Goal: Task Accomplishment & Management: Use online tool/utility

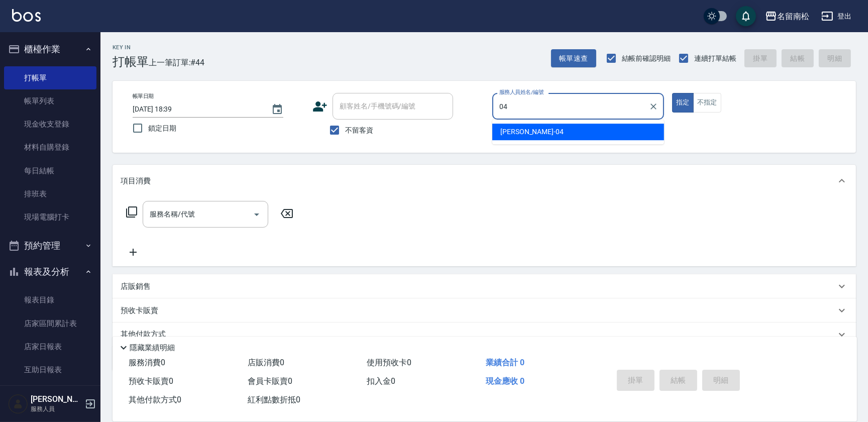
type input "[PERSON_NAME]04"
type button "true"
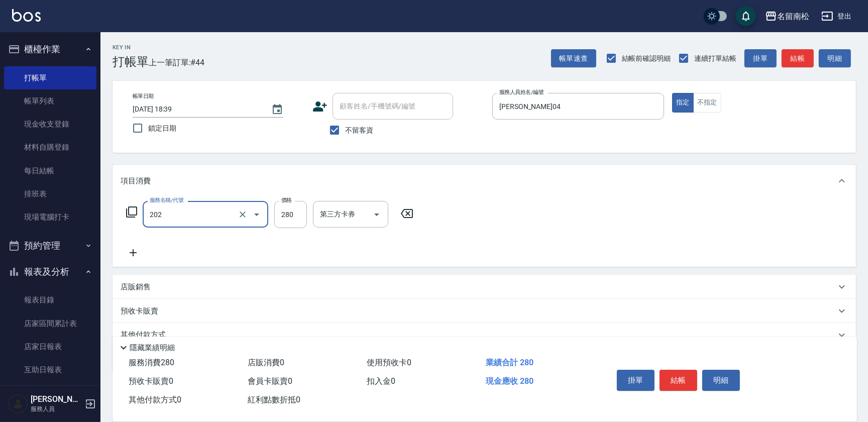
type input "洗髮[280](202)"
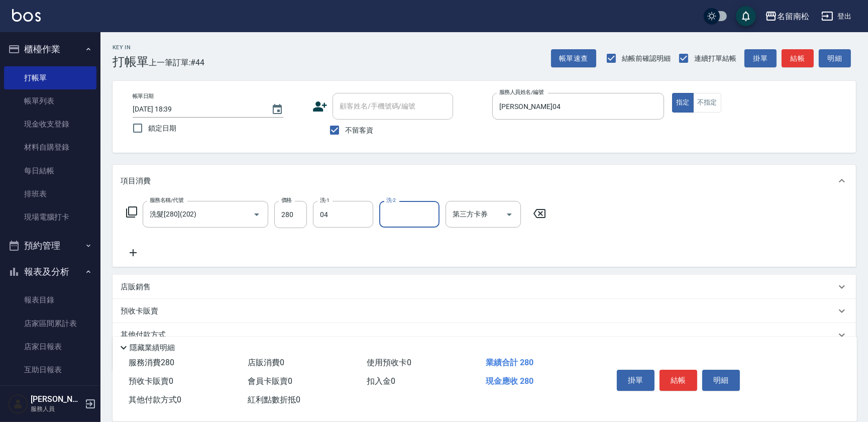
type input "[PERSON_NAME]04"
click at [679, 374] on button "結帳" at bounding box center [679, 380] width 38 height 21
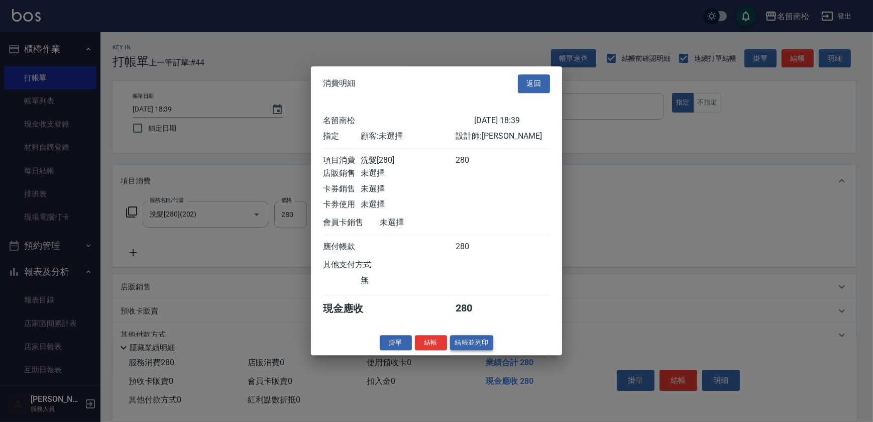
click at [476, 350] on button "結帳並列印" at bounding box center [472, 343] width 44 height 16
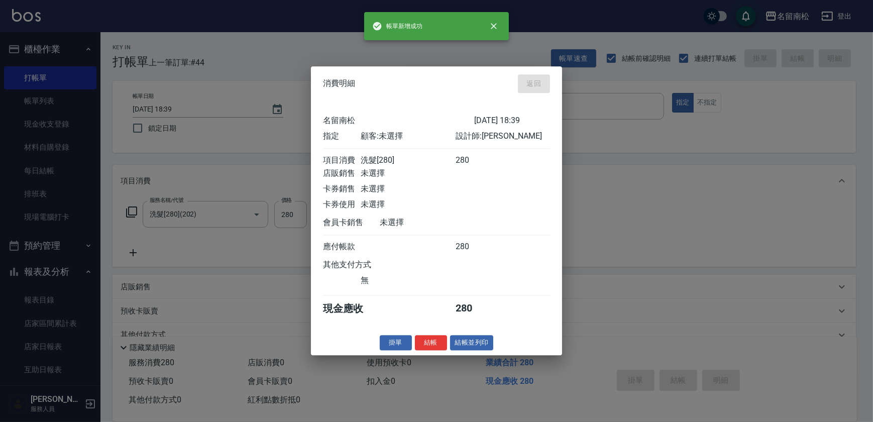
type input "[DATE] 19:27"
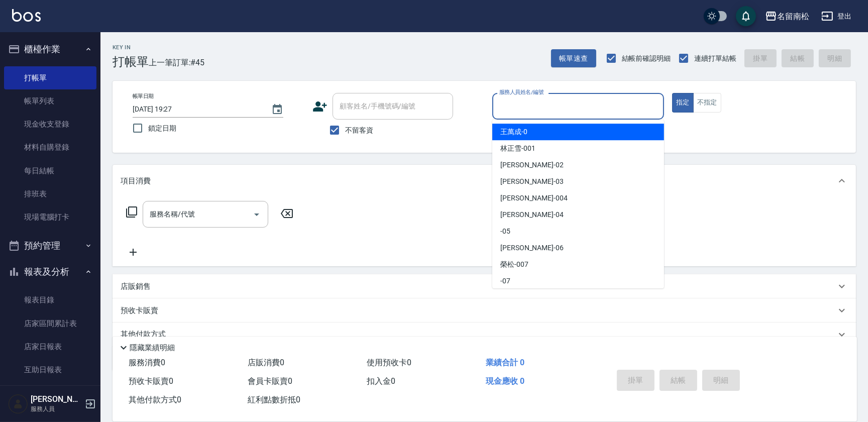
click at [588, 102] on input "服務人員姓名/編號" at bounding box center [578, 106] width 163 height 18
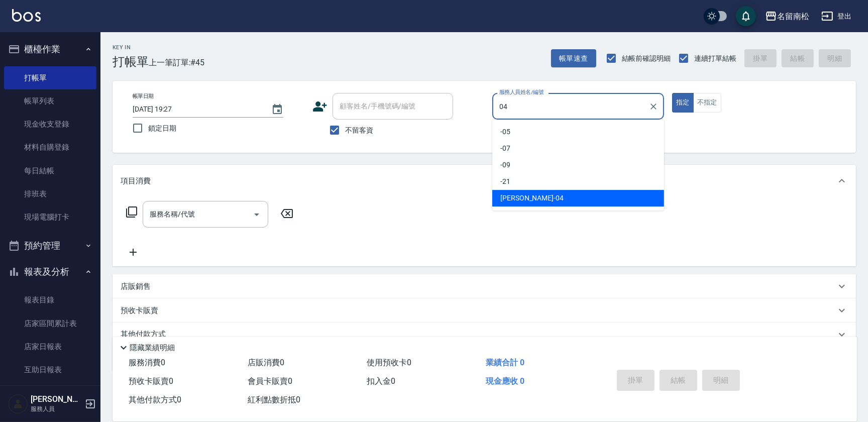
type input "[PERSON_NAME]04"
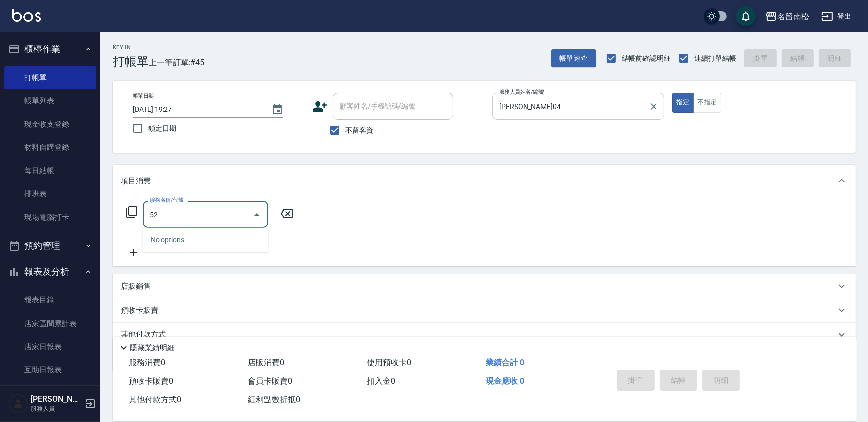
type input "5"
type input "洗髮[280](202)"
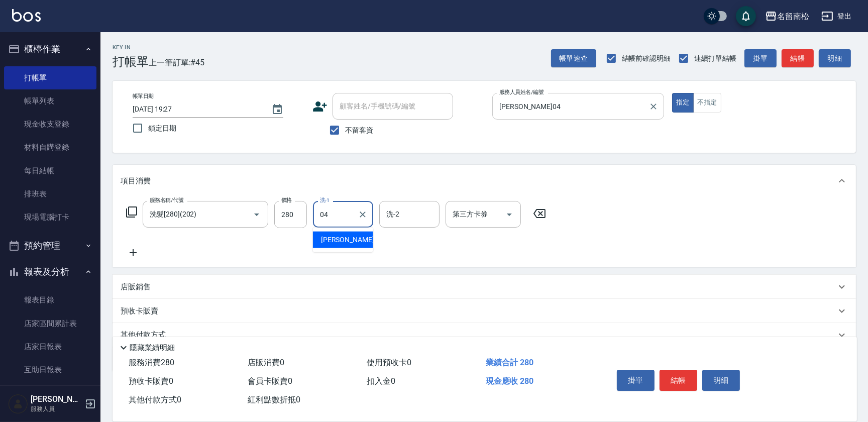
type input "[PERSON_NAME]04"
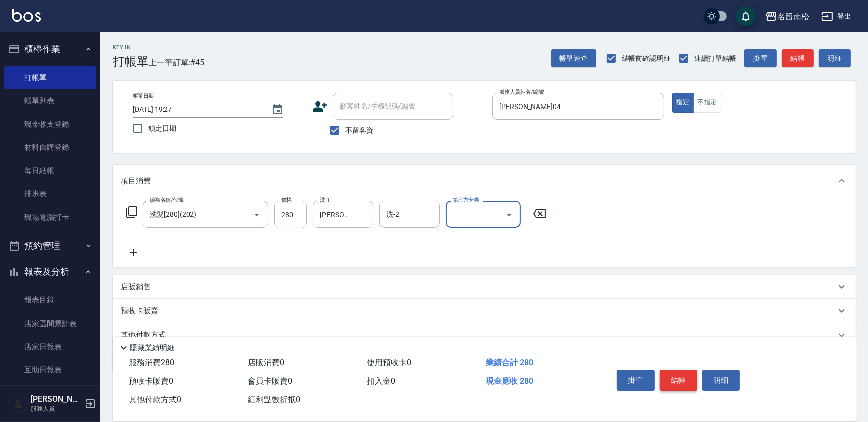
click at [674, 384] on button "結帳" at bounding box center [679, 380] width 38 height 21
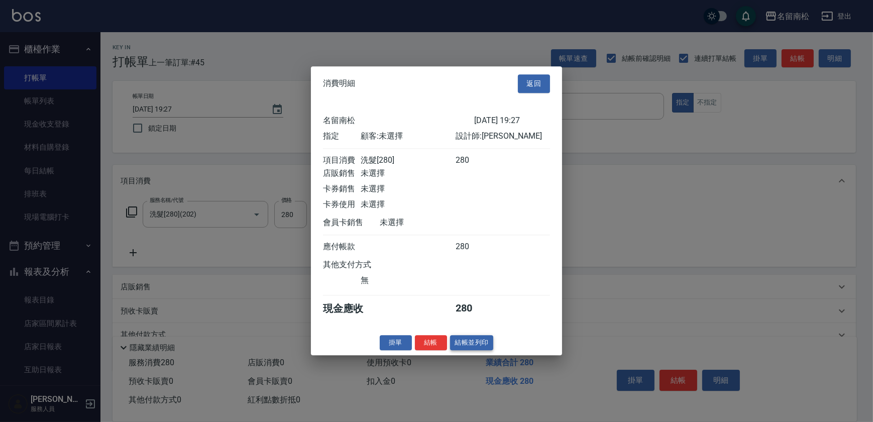
click at [487, 344] on button "結帳並列印" at bounding box center [472, 343] width 44 height 16
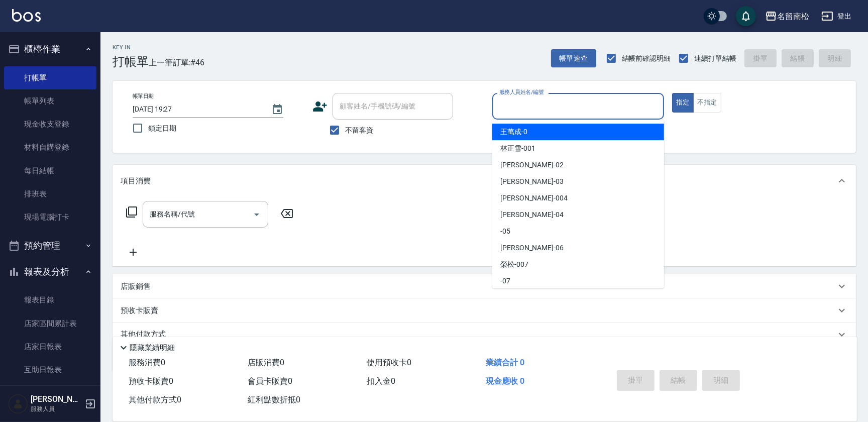
click at [589, 104] on input "服務人員姓名/編號" at bounding box center [578, 106] width 163 height 18
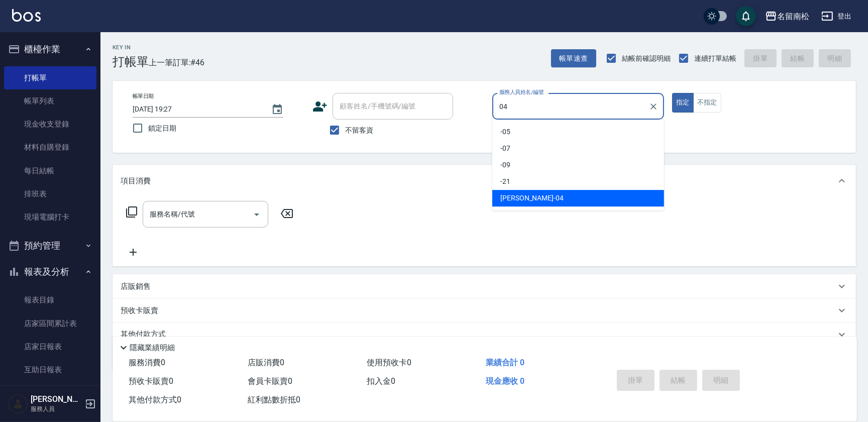
type input "[PERSON_NAME]04"
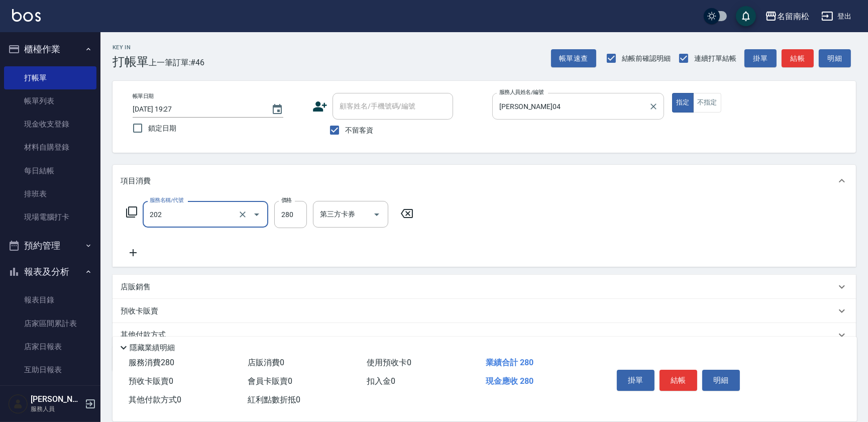
type input "洗髮[280](202)"
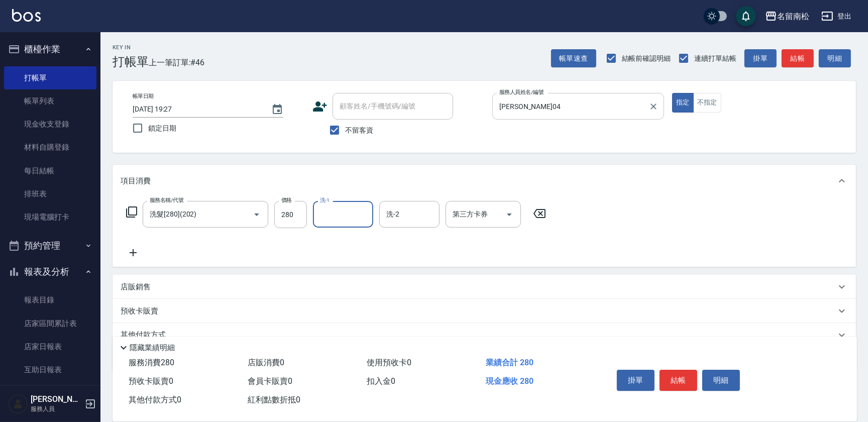
type input "1"
type input "[PERSON_NAME]-001"
click at [671, 373] on button "結帳" at bounding box center [679, 380] width 38 height 21
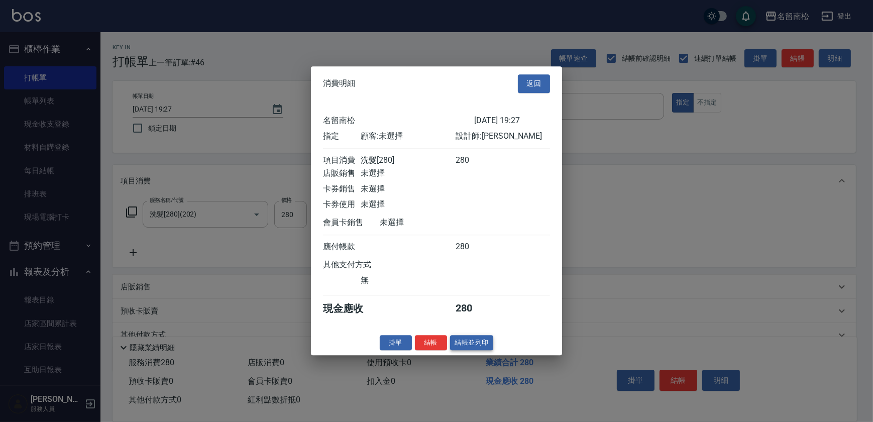
click at [467, 347] on button "結帳並列印" at bounding box center [472, 343] width 44 height 16
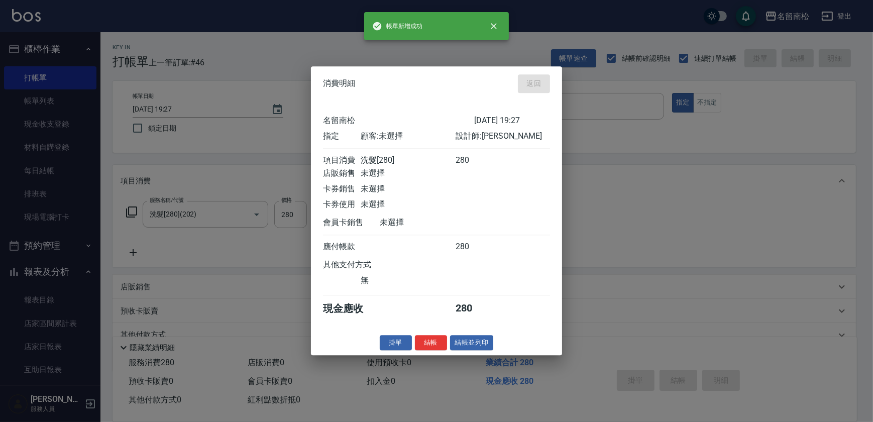
type input "[DATE] 19:28"
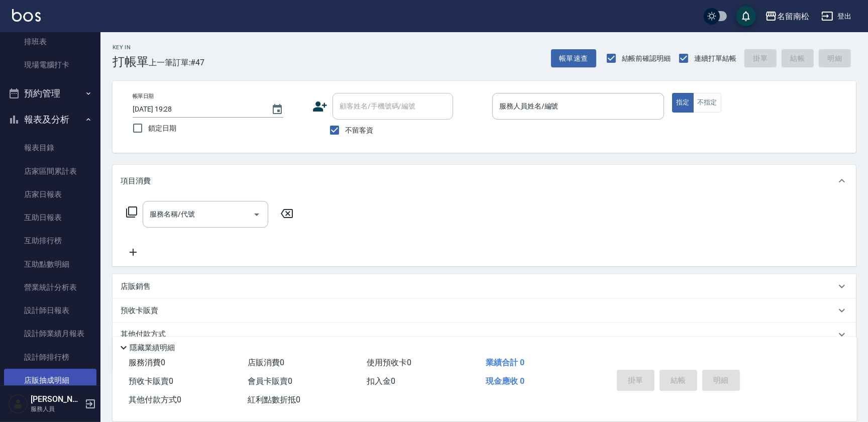
scroll to position [228, 0]
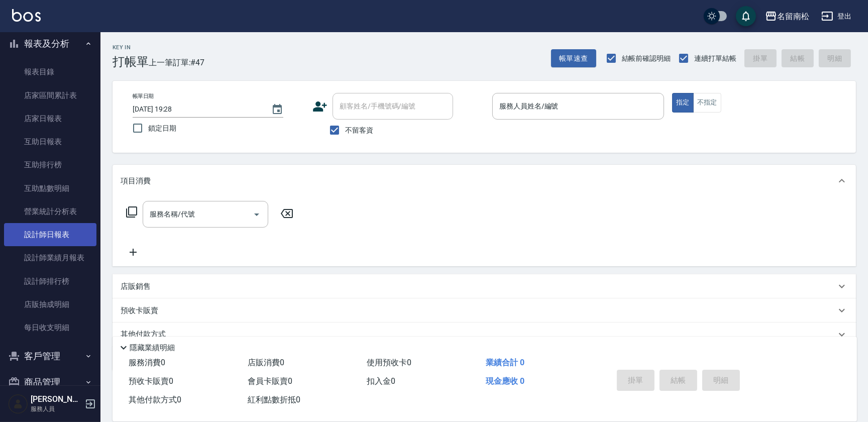
click at [69, 235] on link "設計師日報表" at bounding box center [50, 234] width 92 height 23
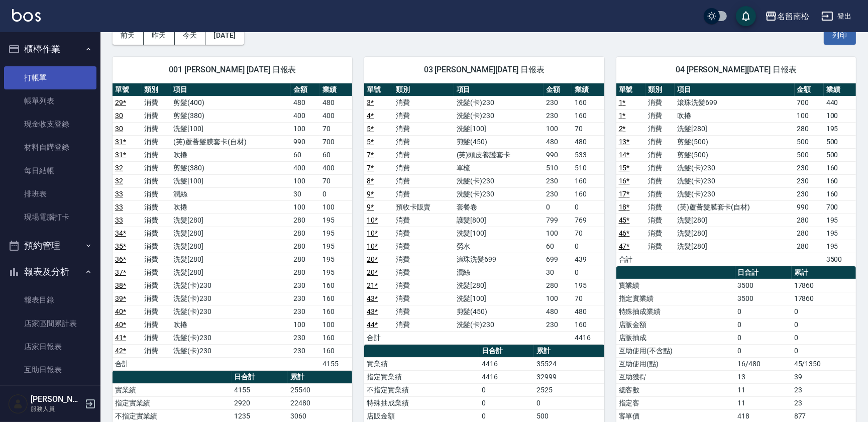
scroll to position [45, 0]
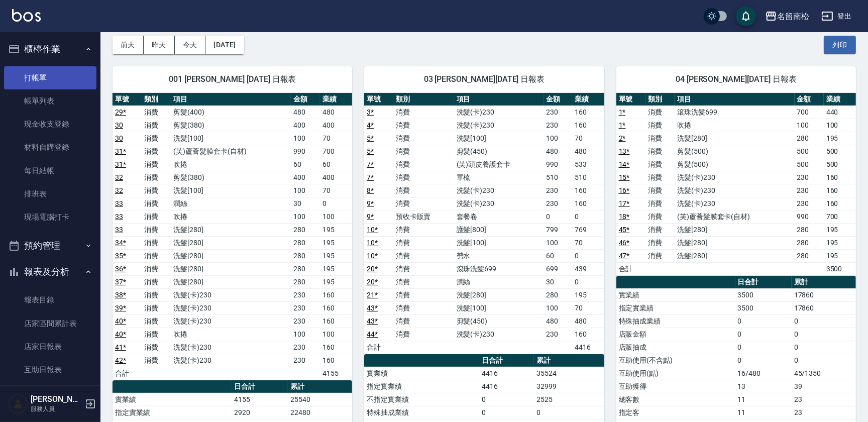
click at [73, 82] on link "打帳單" at bounding box center [50, 77] width 92 height 23
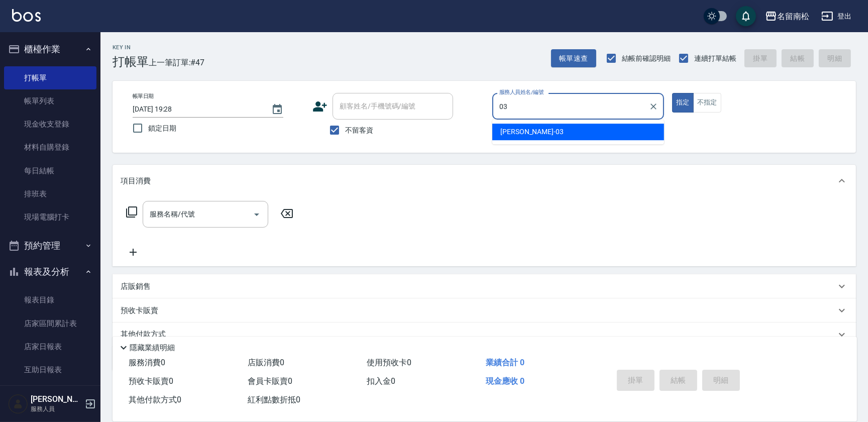
type input "張蕎驛-03"
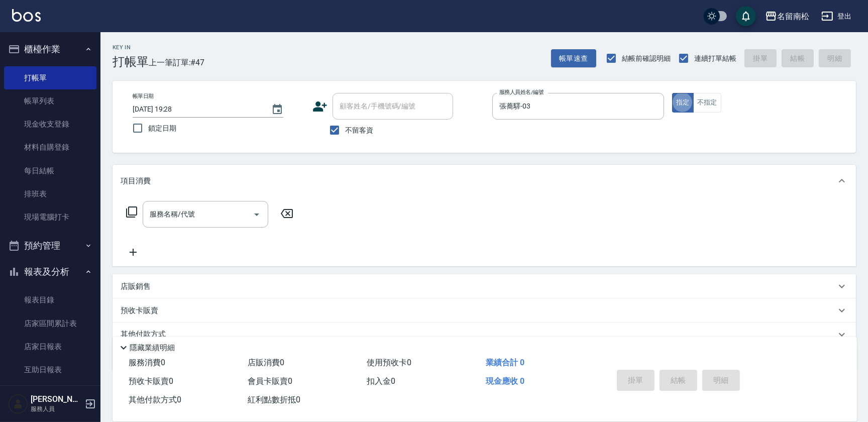
type button "true"
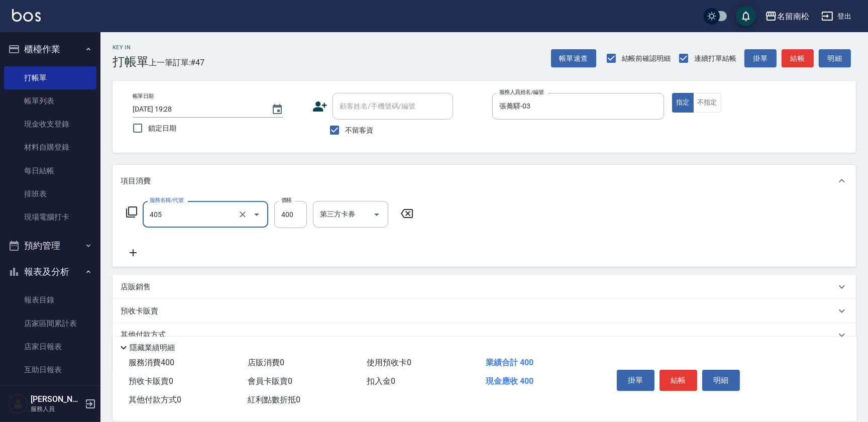
type input "剪髮(400)(405)"
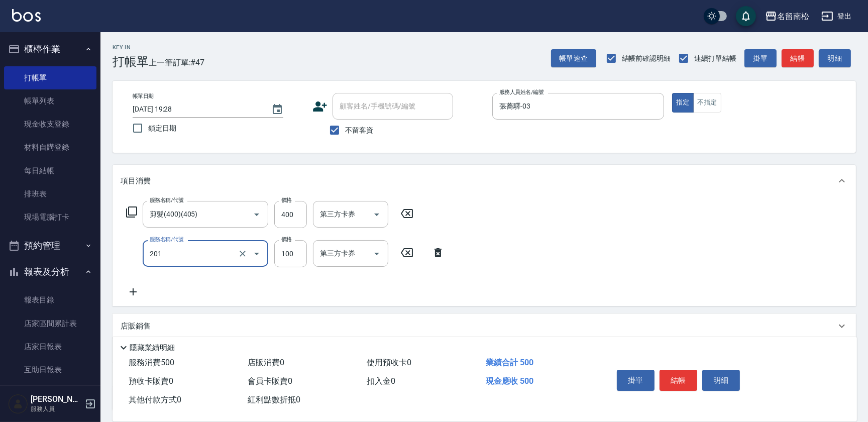
type input "洗髮[100](201)"
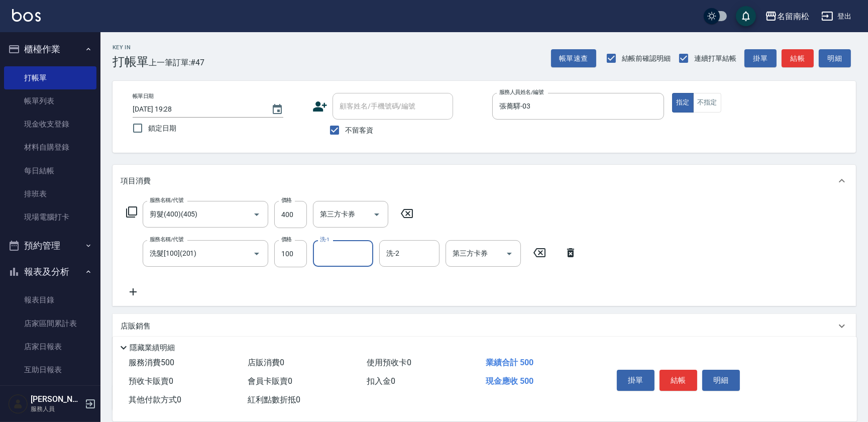
type input "2"
type input "張蕎驛-03"
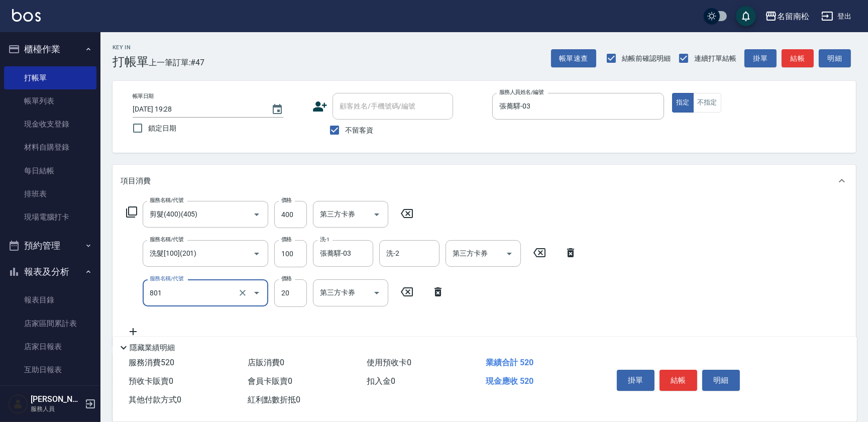
type input "潤絲(801)"
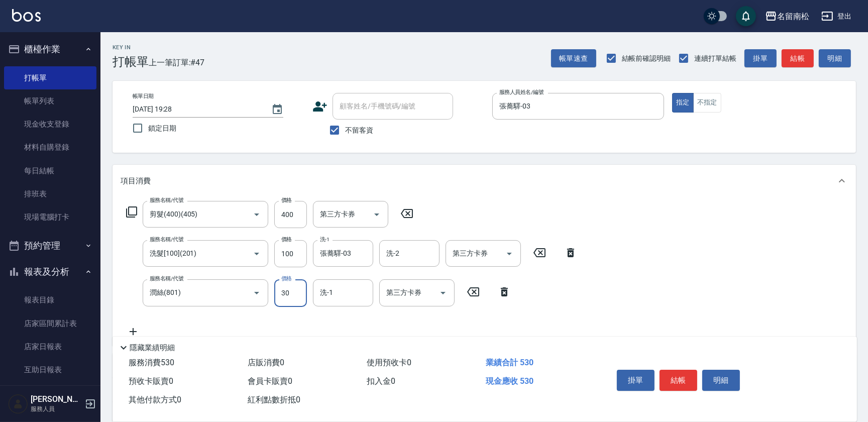
type input "30"
type input "張蕎驛-03"
click at [714, 112] on button "不指定" at bounding box center [708, 103] width 28 height 20
click at [667, 385] on button "結帳" at bounding box center [679, 380] width 38 height 21
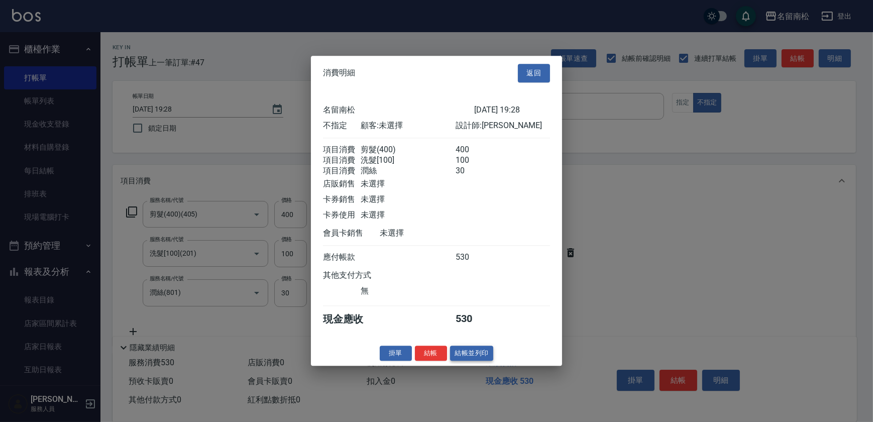
click at [469, 357] on button "結帳並列印" at bounding box center [472, 354] width 44 height 16
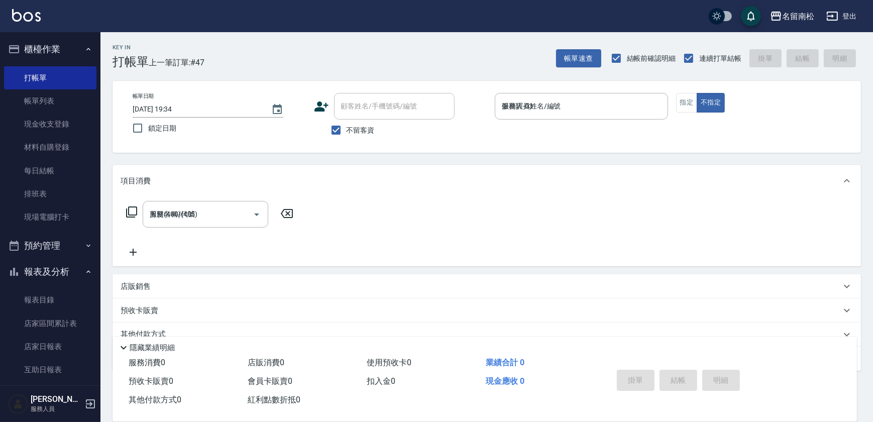
type input "[DATE] 19:34"
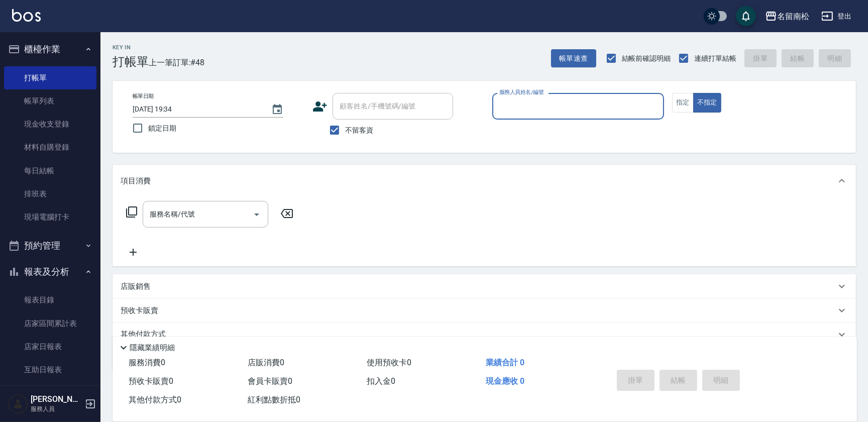
click at [532, 106] on div "服務人員姓名/編號 服務人員姓名/編號" at bounding box center [579, 106] width 172 height 27
type input "支援-16"
type button "false"
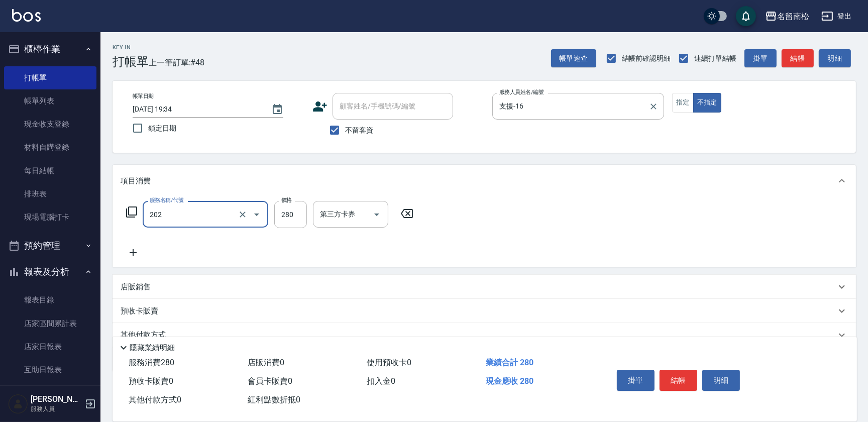
type input "洗髮[280](202)"
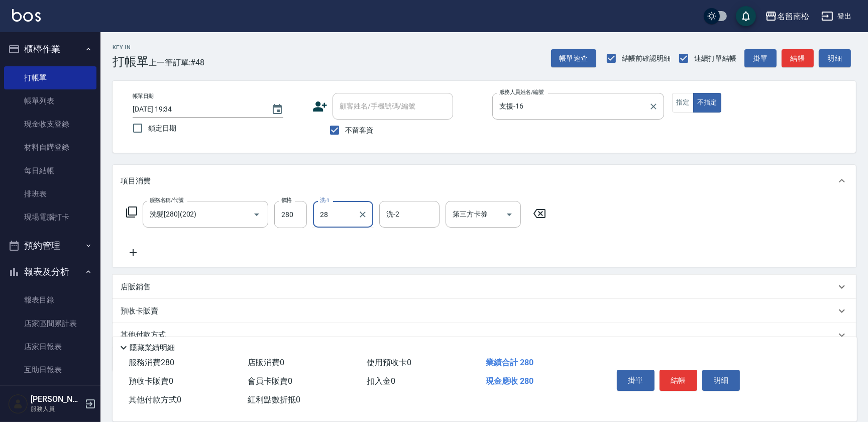
type input "[PERSON_NAME]-28"
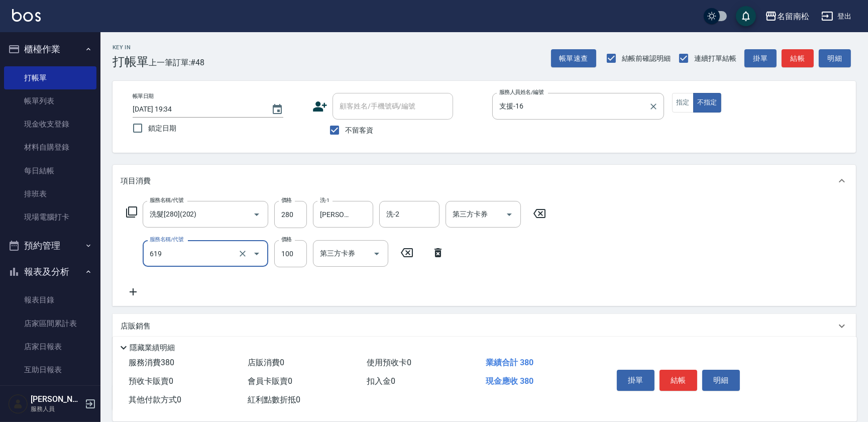
type input "[PERSON_NAME].玻酸.晶膜.水療(619)"
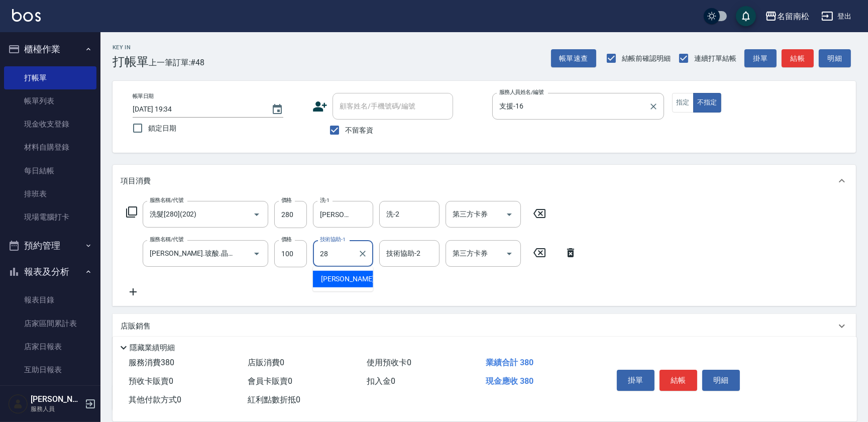
type input "[PERSON_NAME]-28"
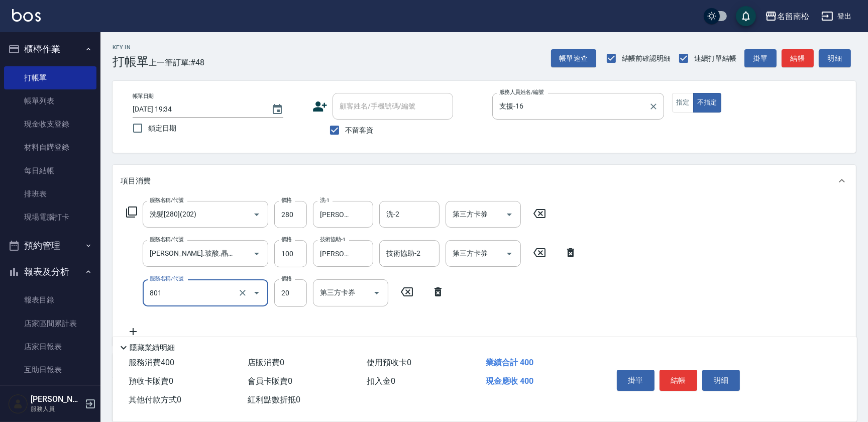
type input "潤絲(801)"
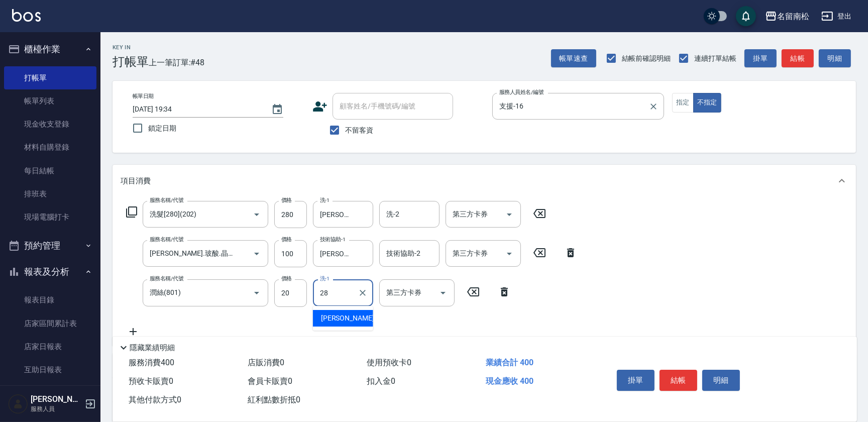
type input "[PERSON_NAME]-28"
click at [299, 292] on input "20" at bounding box center [290, 292] width 33 height 27
type input "30"
click at [124, 211] on div "服務名稱/代號 洗髮[280](202) 服務名稱/代號 價格 280 價格 洗-1 [PERSON_NAME]-28 洗-1 洗-2 洗-2 第三方卡券 第…" at bounding box center [337, 214] width 432 height 27
click at [126, 211] on icon at bounding box center [132, 212] width 12 height 12
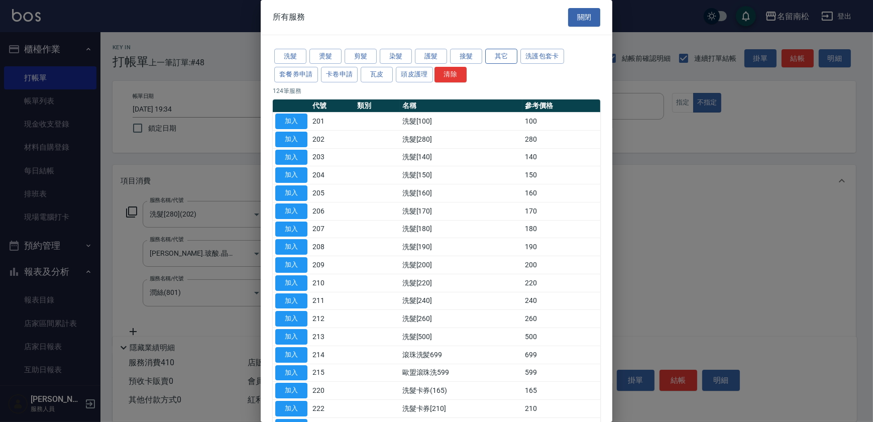
click at [498, 56] on button "其它" at bounding box center [501, 57] width 32 height 16
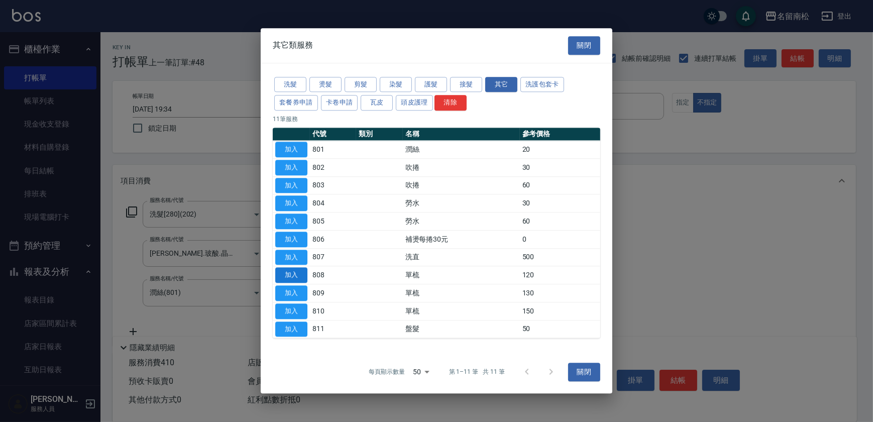
click at [290, 270] on button "加入" at bounding box center [291, 276] width 32 height 16
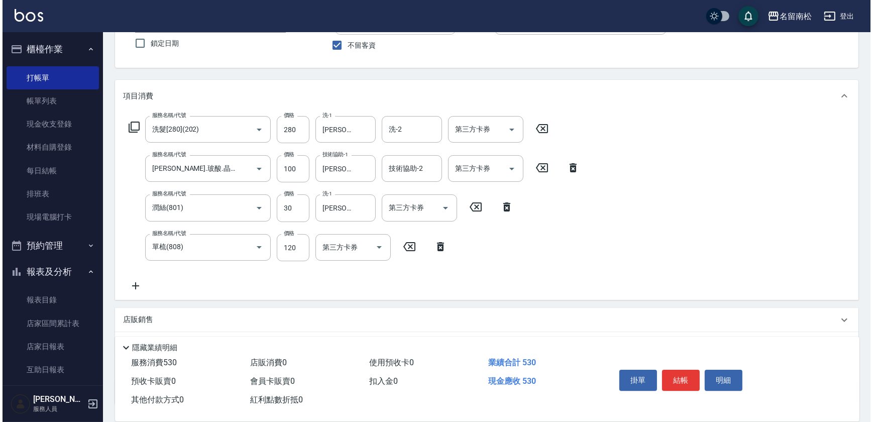
scroll to position [91, 0]
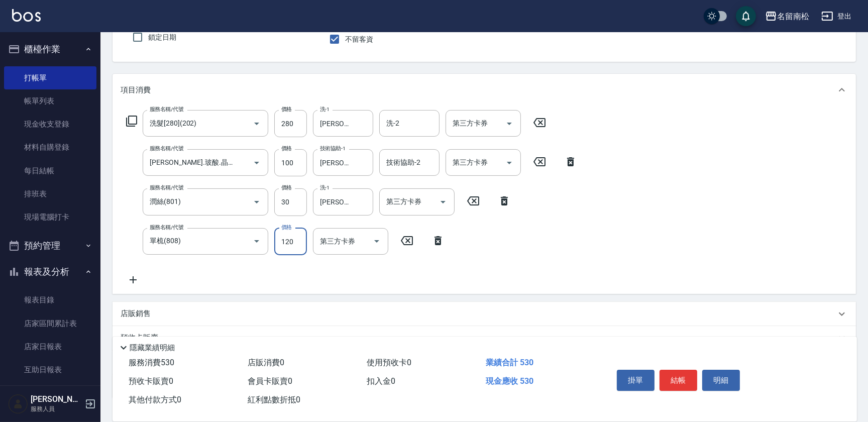
click at [305, 240] on input "120" at bounding box center [290, 241] width 33 height 27
type input "100"
click at [680, 377] on button "結帳" at bounding box center [679, 380] width 38 height 21
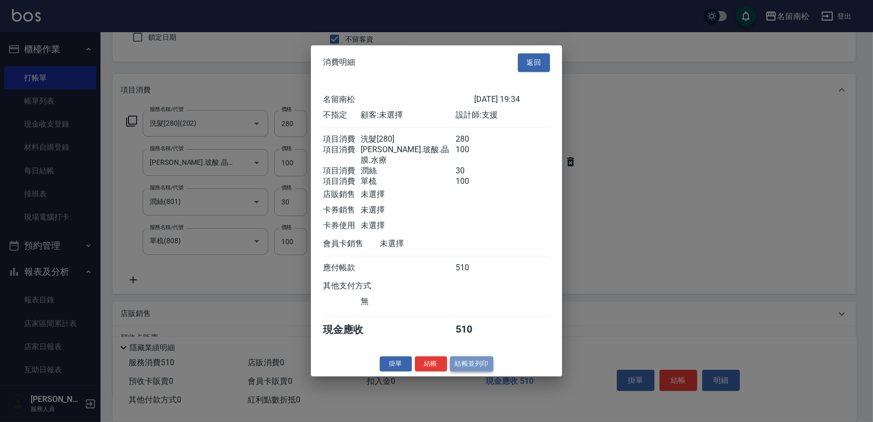
click at [472, 362] on button "結帳並列印" at bounding box center [472, 364] width 44 height 16
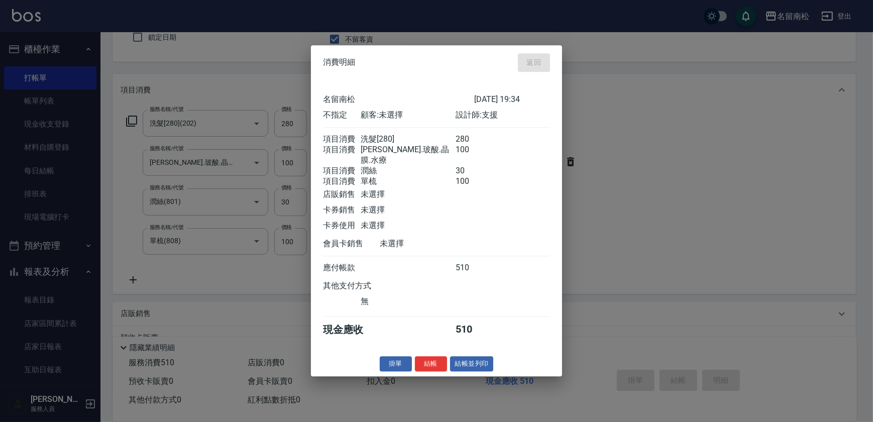
type input "[DATE] 19:35"
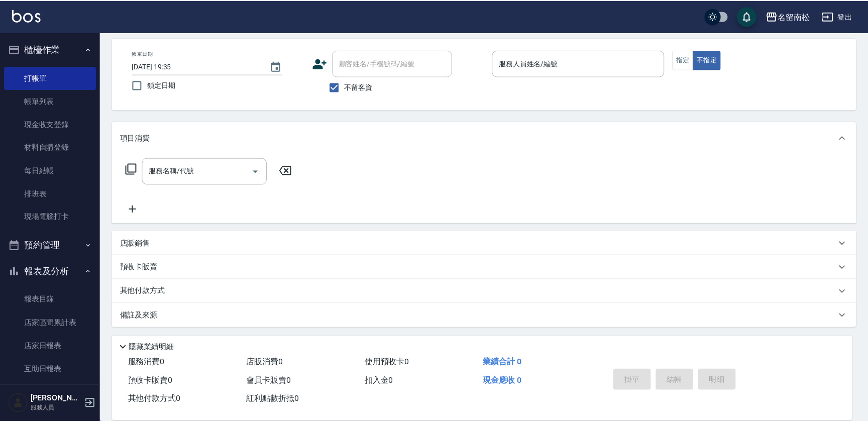
scroll to position [43, 0]
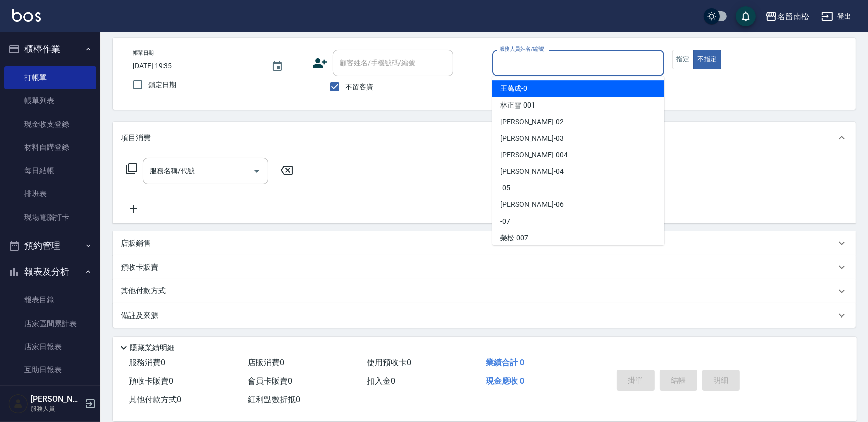
click at [573, 57] on input "服務人員姓名/編號" at bounding box center [578, 63] width 163 height 18
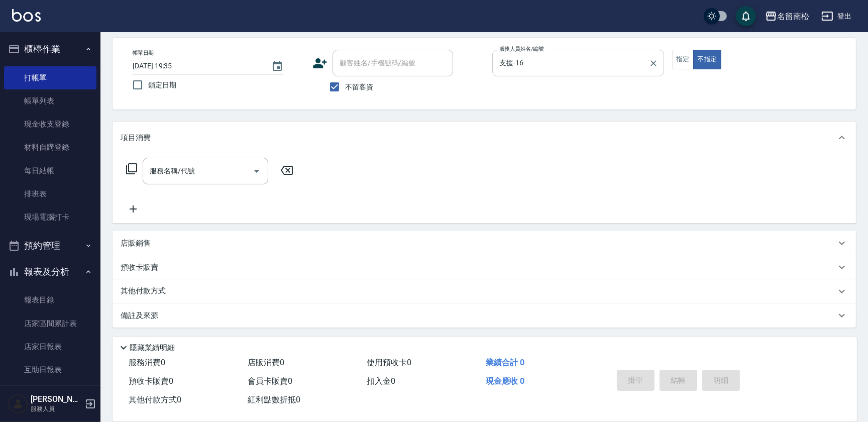
drag, startPoint x: 570, startPoint y: 46, endPoint x: 564, endPoint y: 58, distance: 13.5
click at [567, 52] on div "帳單日期 [DATE] 19:35 鎖定日期 顧客姓名/手機號碼/編號 顧客姓名/手機號碼/編號 不留客資 服務人員姓名/編號 支援-16 服務人員姓名/編號…" at bounding box center [485, 74] width 744 height 72
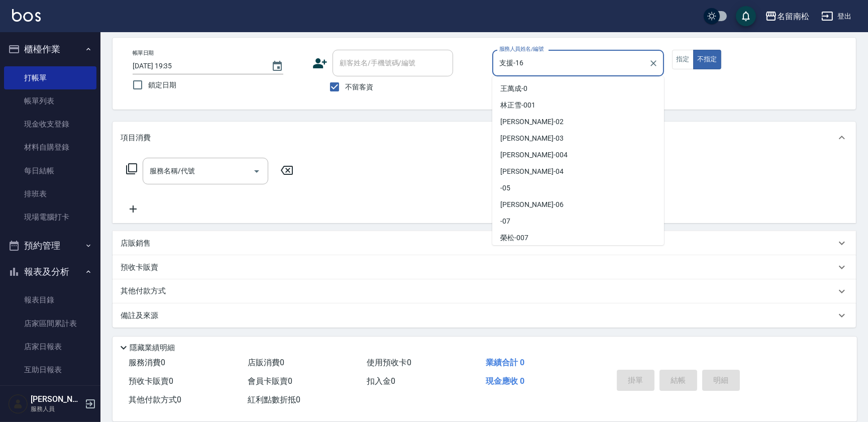
click at [564, 58] on input "支援-16" at bounding box center [571, 63] width 148 height 18
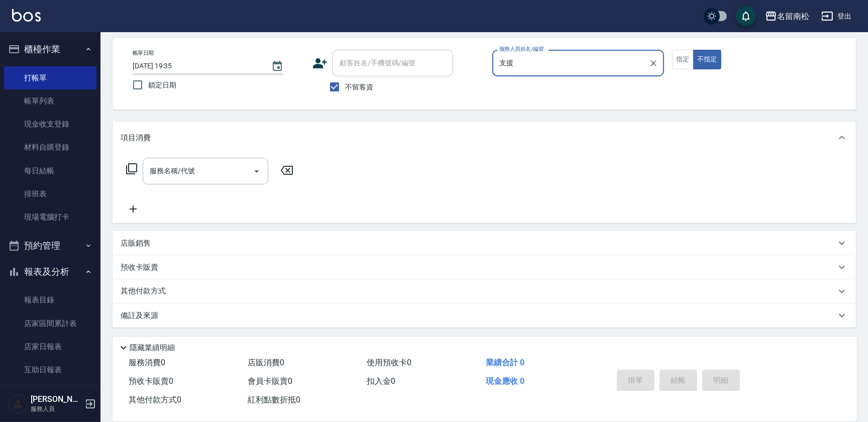
type input "支"
type input "[PERSON_NAME]-10"
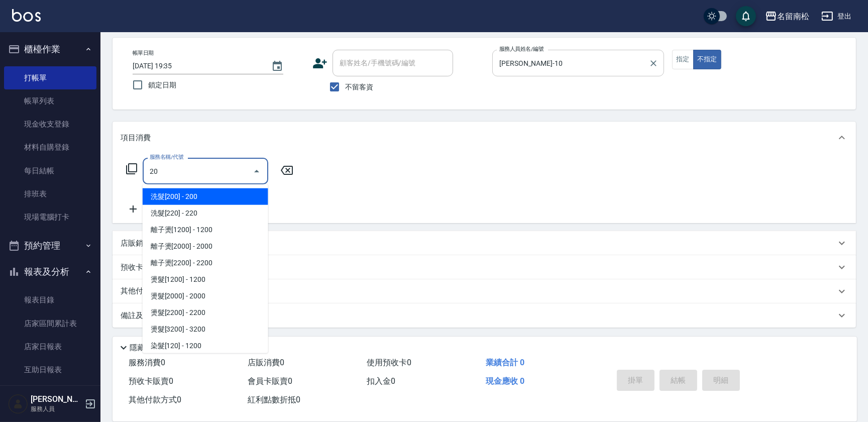
type input "2"
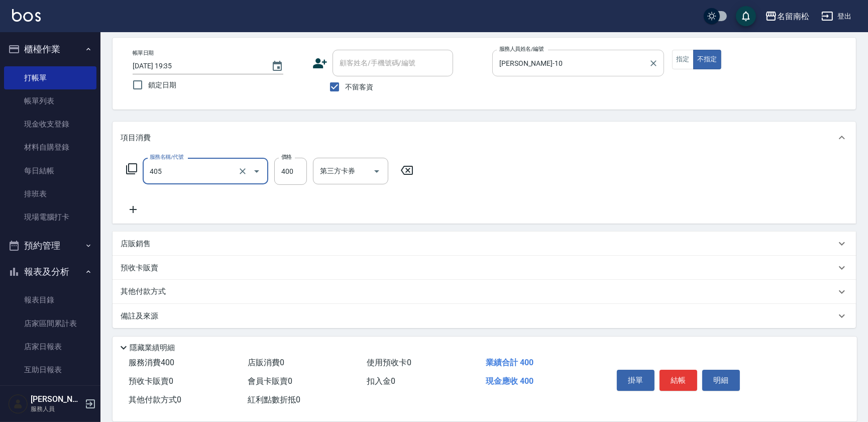
type input "剪髮(400)(405)"
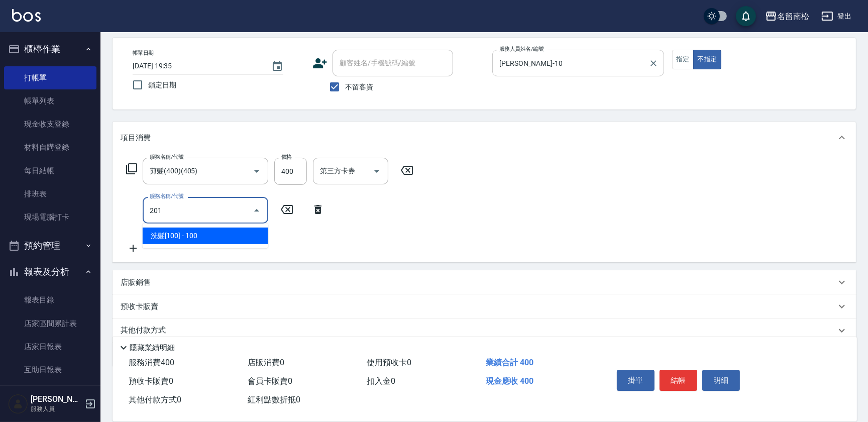
type input "洗髮[100](201)"
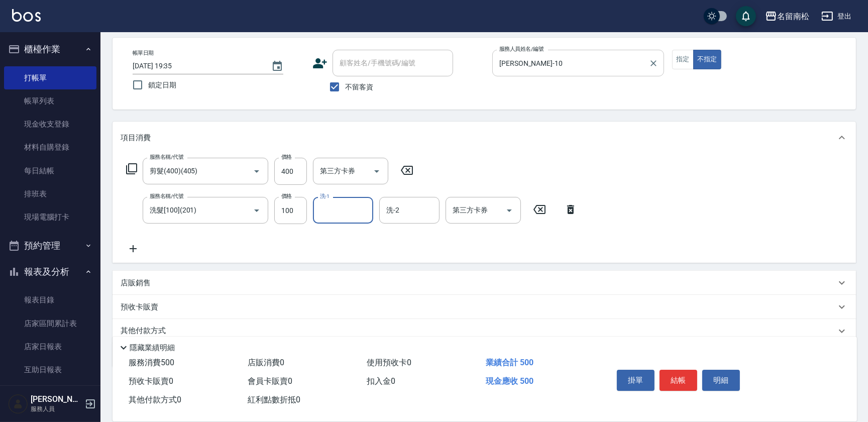
type input "2"
type input "[PERSON_NAME]-10"
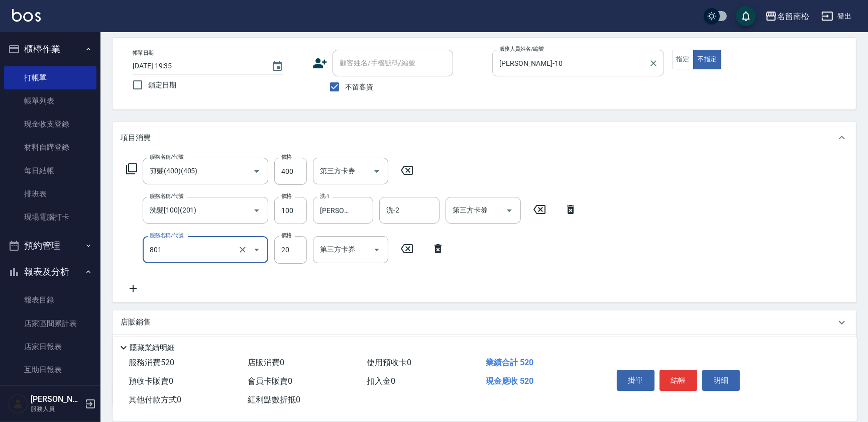
type input "潤絲(801)"
type input "30"
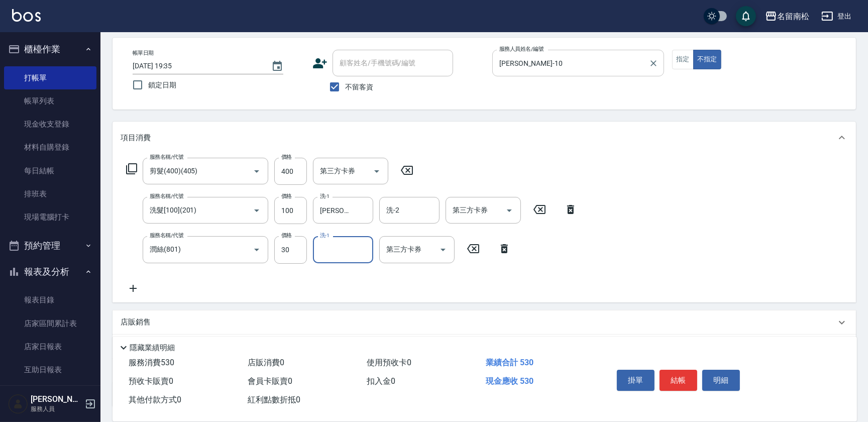
type input "2"
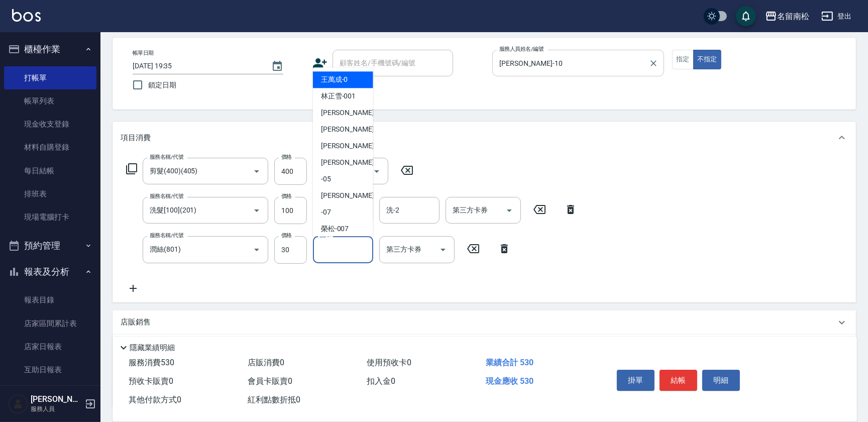
type input "0"
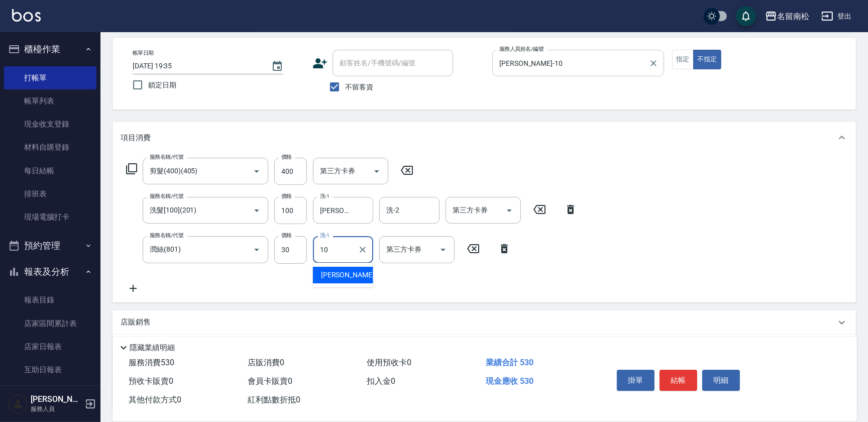
type input "[PERSON_NAME]-10"
click at [668, 383] on button "結帳" at bounding box center [679, 380] width 38 height 21
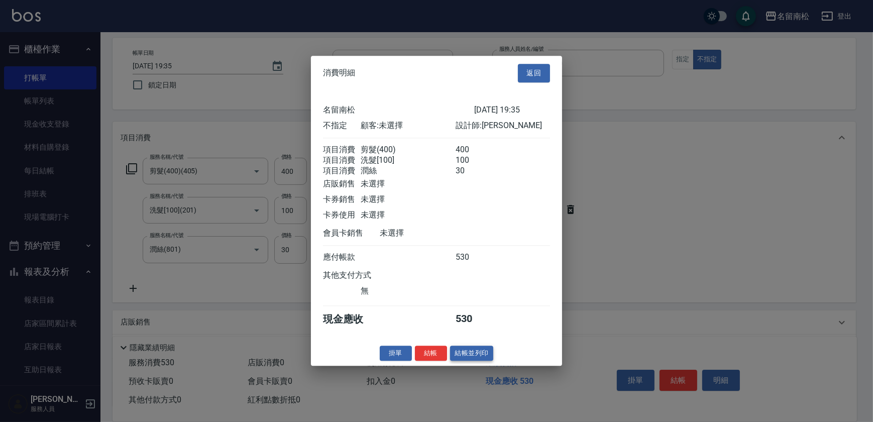
click at [476, 360] on button "結帳並列印" at bounding box center [472, 354] width 44 height 16
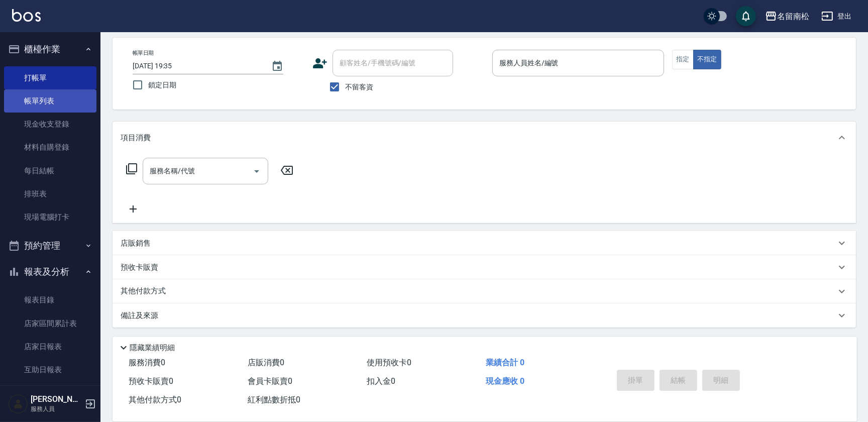
click at [73, 94] on link "帳單列表" at bounding box center [50, 100] width 92 height 23
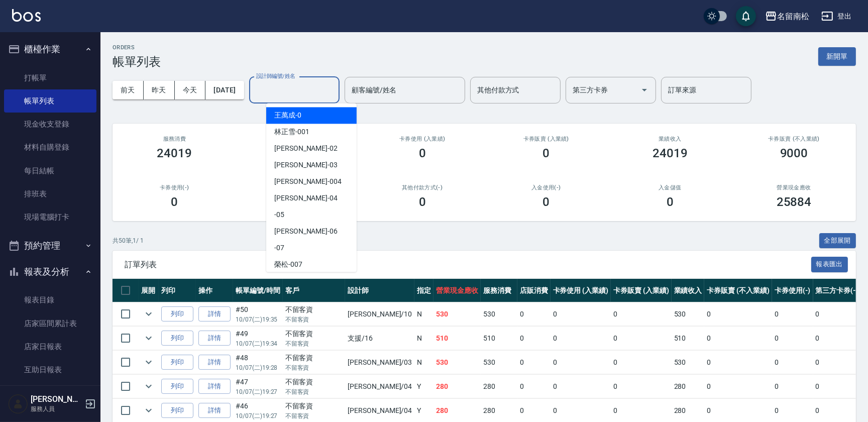
click at [329, 92] on input "設計師編號/姓名" at bounding box center [294, 90] width 81 height 18
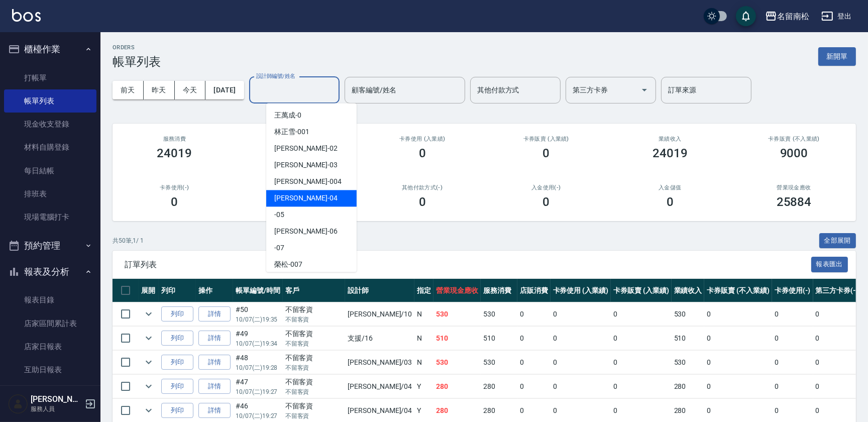
click at [381, 236] on div "共 50 筆, 1 / 1 全部展開" at bounding box center [485, 241] width 744 height 16
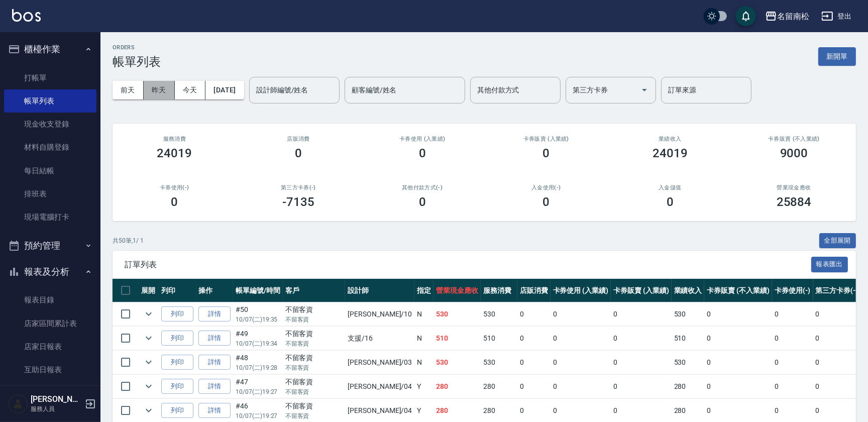
click at [149, 93] on button "昨天" at bounding box center [159, 90] width 31 height 19
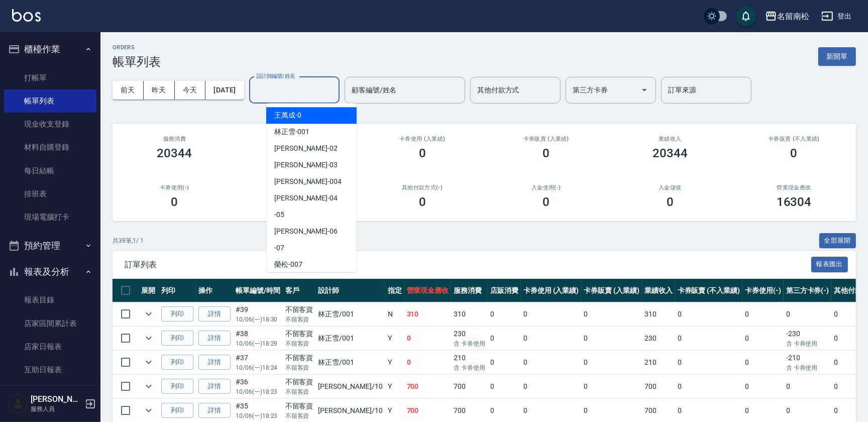
click at [312, 83] on input "設計師編號/姓名" at bounding box center [294, 90] width 81 height 18
type input "0"
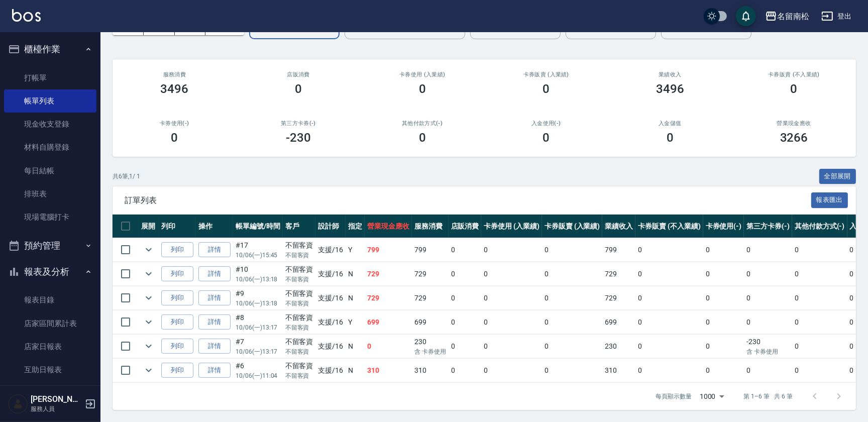
scroll to position [70, 0]
type input "支援-16"
click at [147, 247] on icon "expand row" at bounding box center [149, 250] width 12 height 12
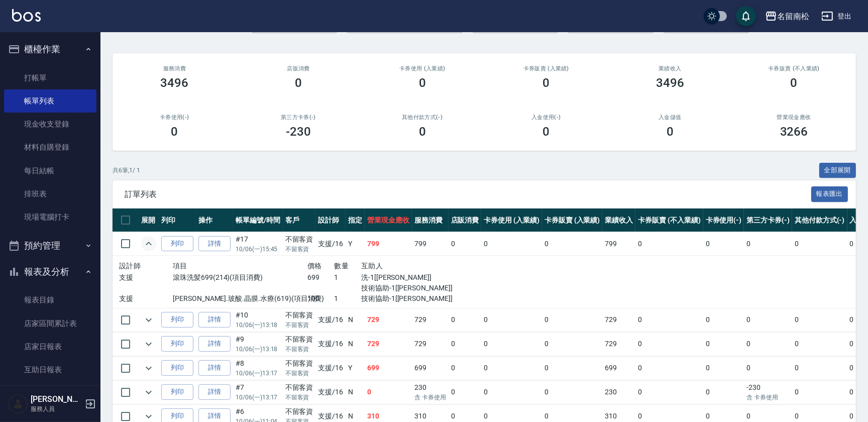
click at [145, 239] on icon "expand row" at bounding box center [149, 244] width 12 height 12
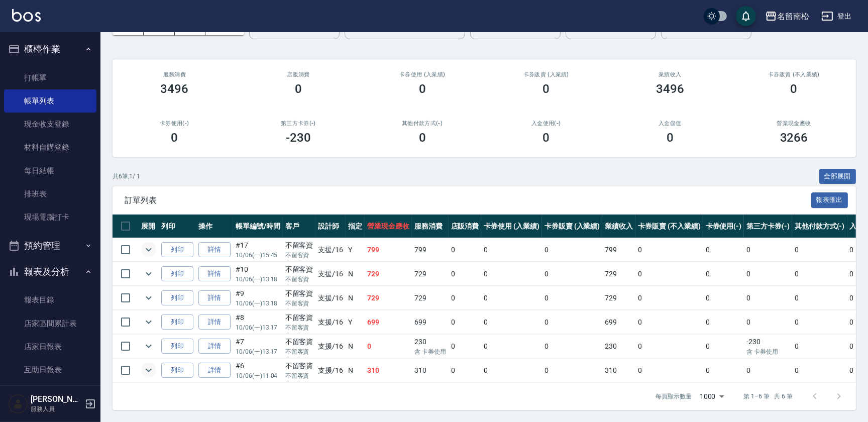
click at [149, 369] on icon "expand row" at bounding box center [149, 371] width 6 height 4
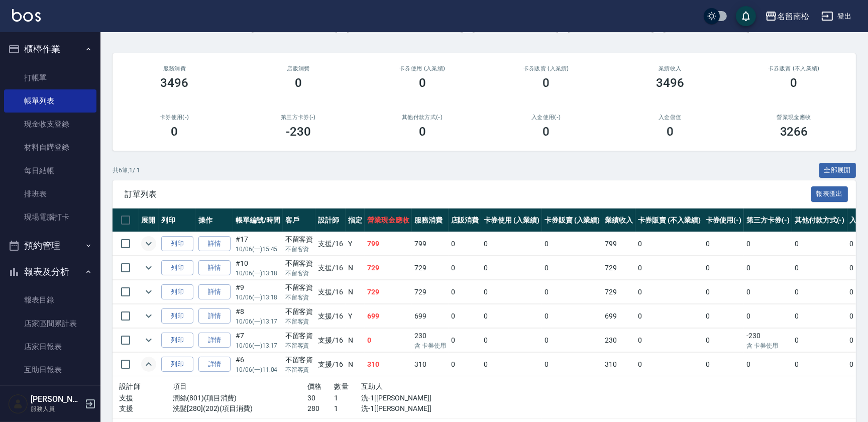
click at [148, 363] on icon "expand row" at bounding box center [149, 364] width 6 height 4
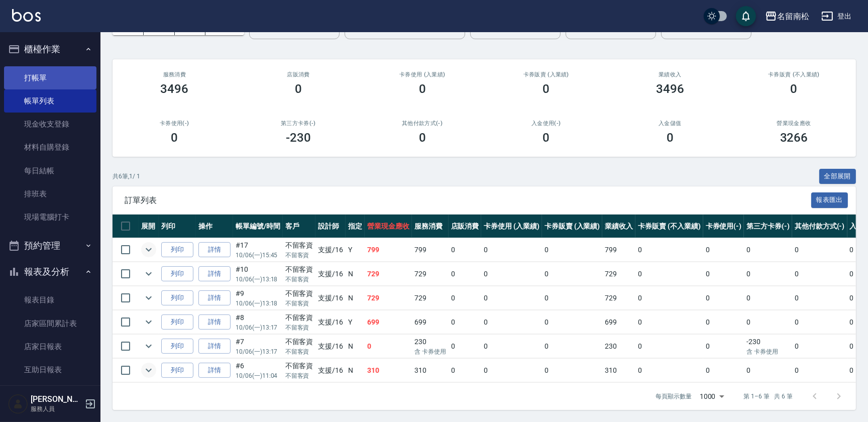
click at [68, 81] on link "打帳單" at bounding box center [50, 77] width 92 height 23
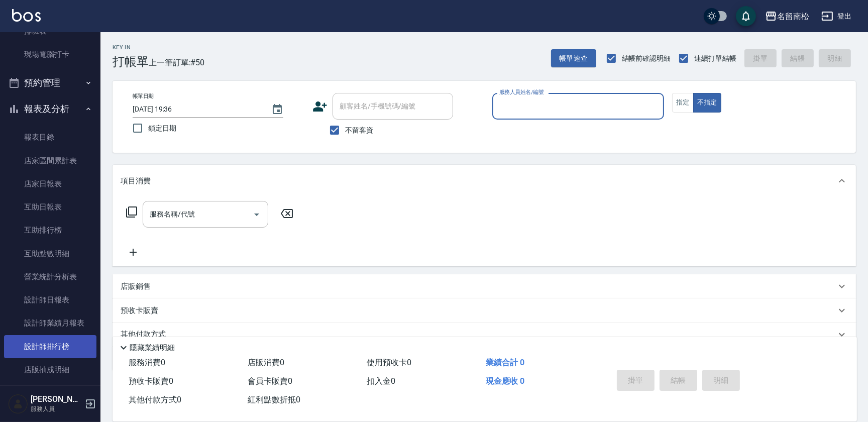
scroll to position [182, 0]
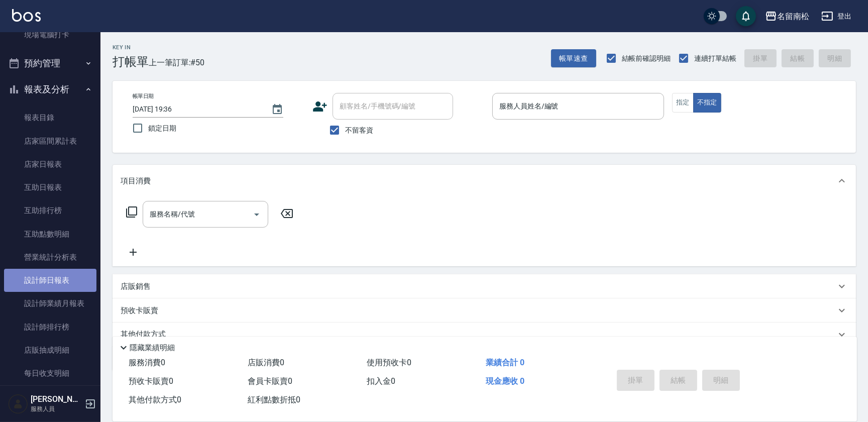
click at [65, 286] on link "設計師日報表" at bounding box center [50, 280] width 92 height 23
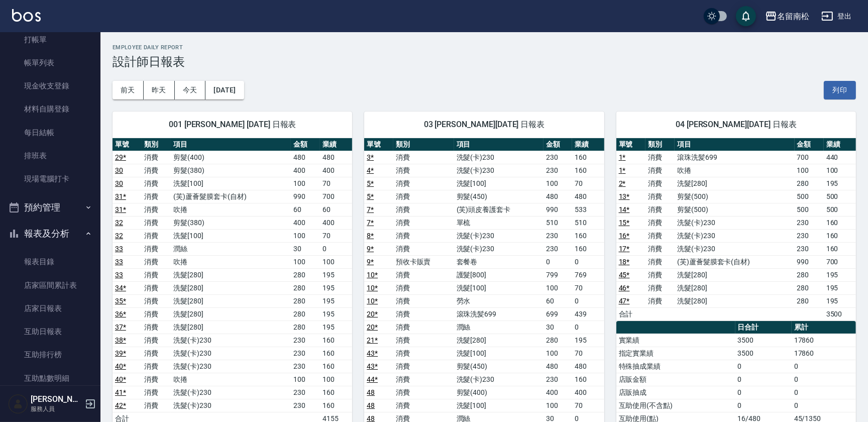
scroll to position [137, 0]
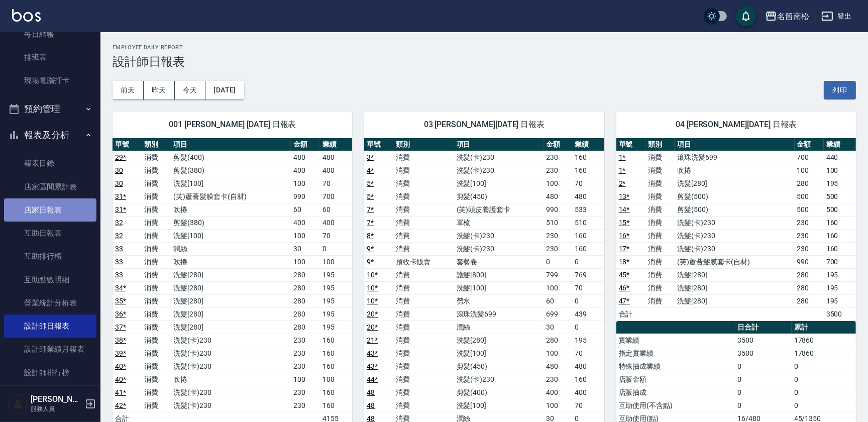
click at [65, 214] on link "店家日報表" at bounding box center [50, 210] width 92 height 23
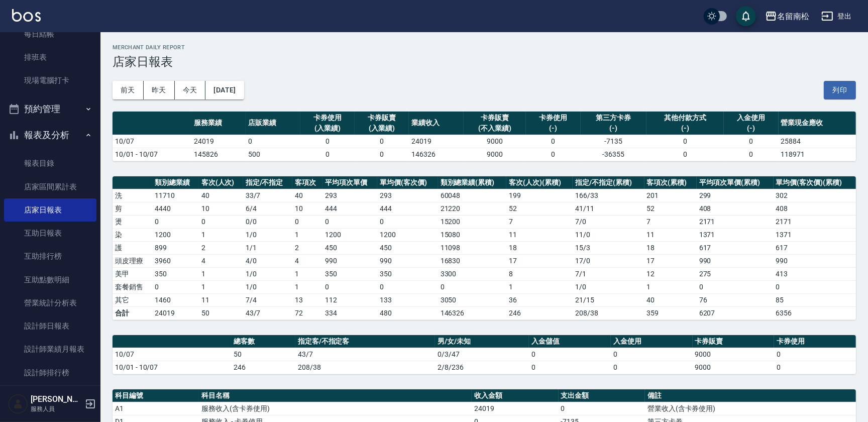
click at [859, 83] on div "名留南松 [DATE] 店家日報表 列印時間： [DATE][PHONE_NUMBER]:36 Merchant Daily Report 店家日報表 [DA…" at bounding box center [485, 341] width 768 height 619
click at [851, 87] on button "列印" at bounding box center [840, 90] width 32 height 19
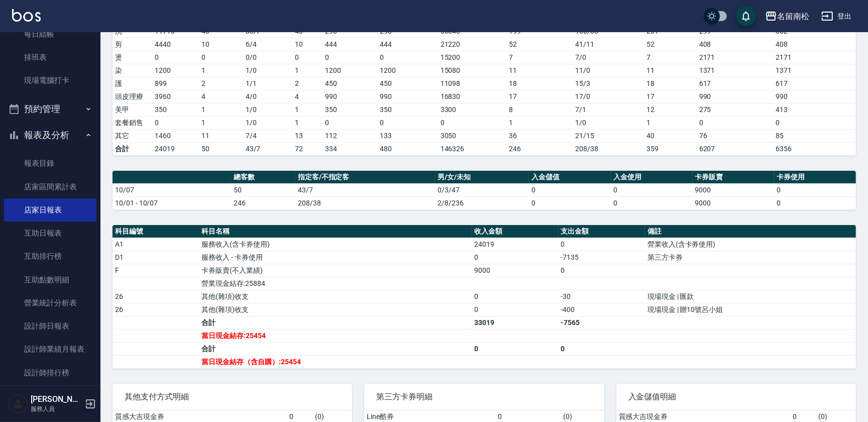
scroll to position [182, 0]
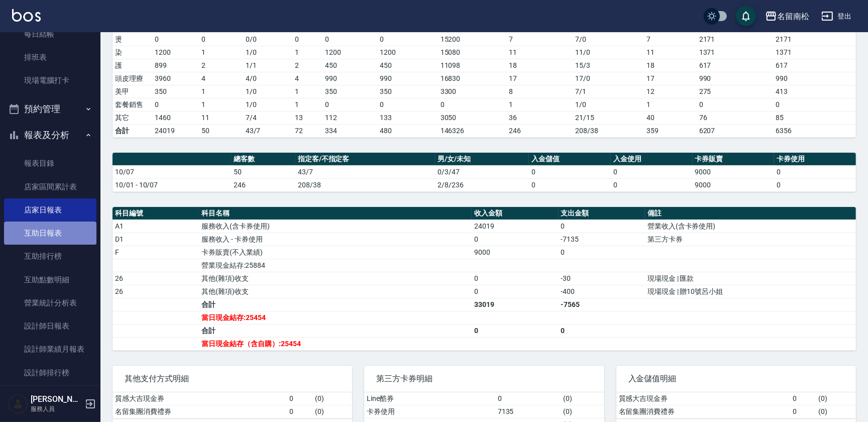
click at [74, 231] on link "互助日報表" at bounding box center [50, 233] width 92 height 23
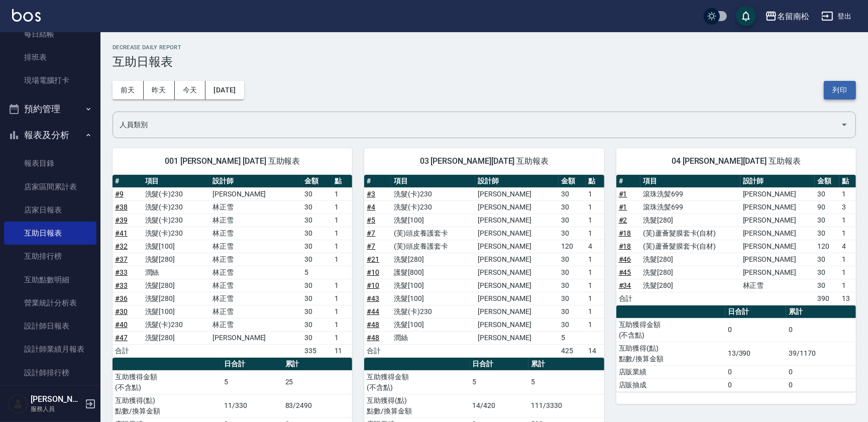
click at [844, 94] on button "列印" at bounding box center [840, 90] width 32 height 19
click at [840, 97] on button "列印" at bounding box center [840, 90] width 32 height 19
click at [76, 323] on link "設計師日報表" at bounding box center [50, 326] width 92 height 23
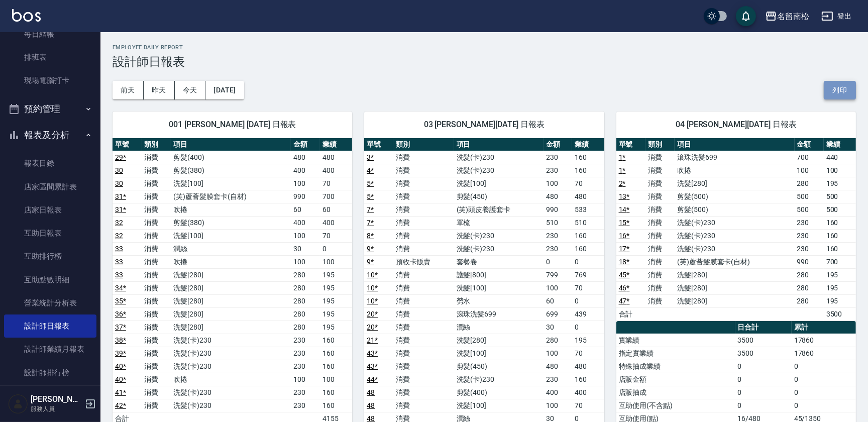
click at [845, 94] on button "列印" at bounding box center [840, 90] width 32 height 19
click at [839, 90] on button "列印" at bounding box center [840, 90] width 32 height 19
